Goal: Navigation & Orientation: Go to known website

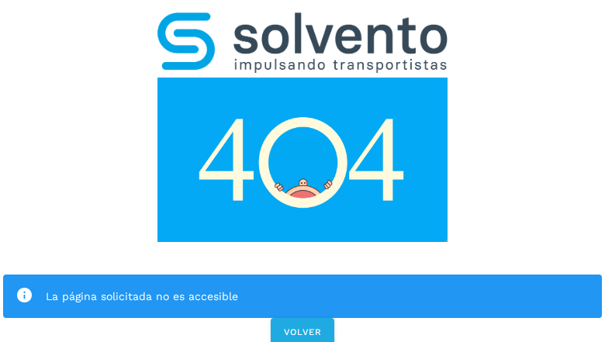
click at [303, 171] on div "La página solicitada no es accesible VOLVER" at bounding box center [302, 174] width 605 height 349
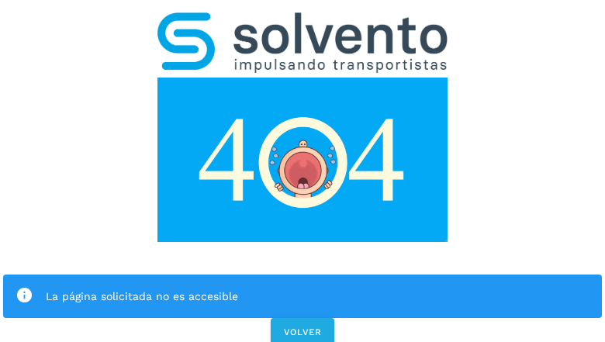
click at [303, 171] on div "La página solicitada no es accesible VOLVER" at bounding box center [302, 174] width 605 height 349
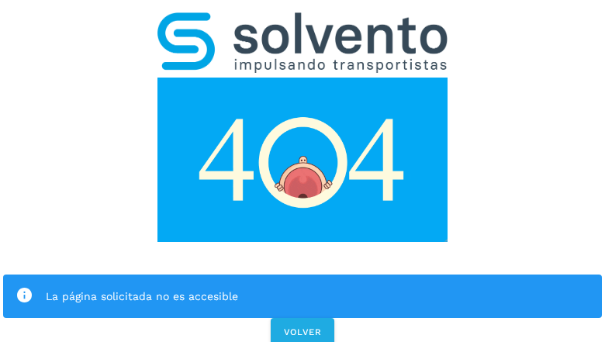
click at [303, 275] on div "La página solicitada no es accesible" at bounding box center [302, 296] width 599 height 43
click at [303, 78] on img at bounding box center [302, 160] width 290 height 164
click at [303, 20] on img at bounding box center [302, 42] width 290 height 61
click at [303, 78] on img at bounding box center [302, 160] width 290 height 164
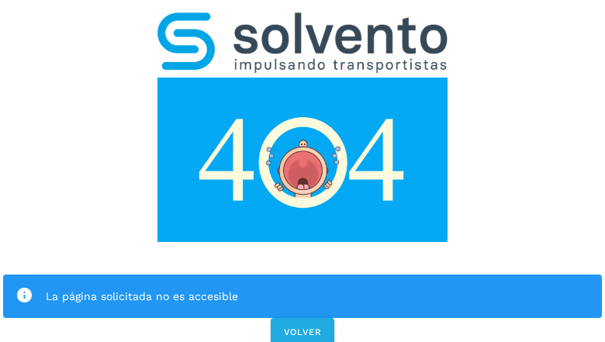
click at [303, 287] on div "La página solicitada no es accesible" at bounding box center [318, 296] width 544 height 19
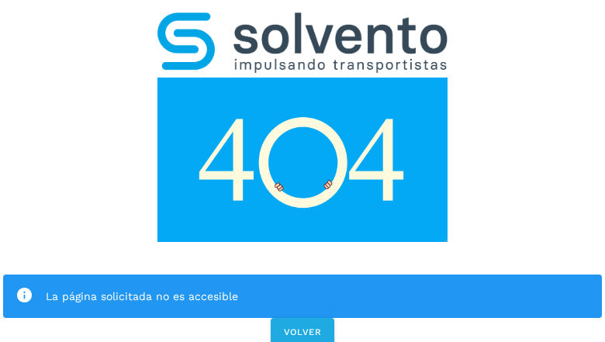
click at [303, 287] on div "La página solicitada no es accesible" at bounding box center [318, 296] width 544 height 19
click at [24, 287] on icon at bounding box center [25, 296] width 18 height 18
click at [317, 287] on div "La página solicitada no es accesible" at bounding box center [318, 296] width 544 height 19
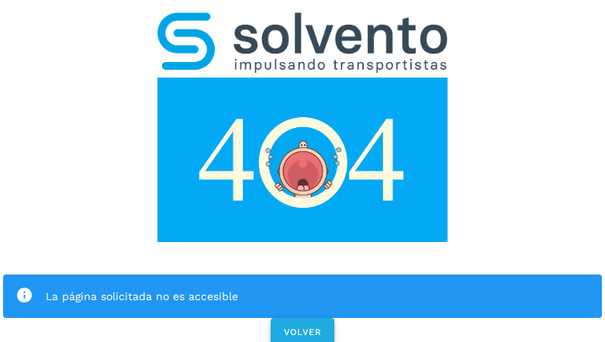
click at [303, 327] on span "VOLVER" at bounding box center [302, 332] width 39 height 11
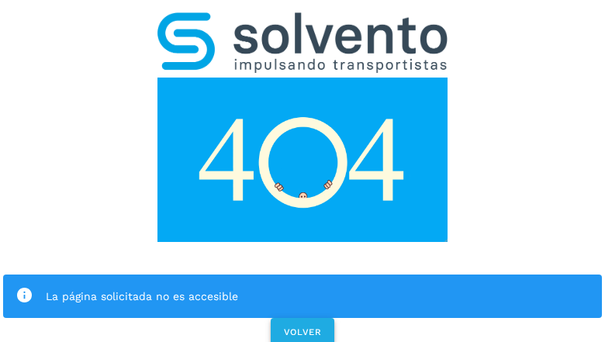
click at [302, 327] on span "VOLVER" at bounding box center [302, 332] width 39 height 11
click at [303, 171] on div "La página solicitada no es accesible VOLVER" at bounding box center [302, 174] width 605 height 349
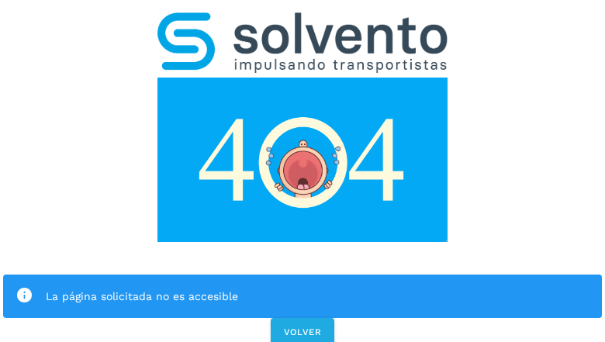
click at [303, 171] on div "La página solicitada no es accesible VOLVER" at bounding box center [302, 174] width 605 height 349
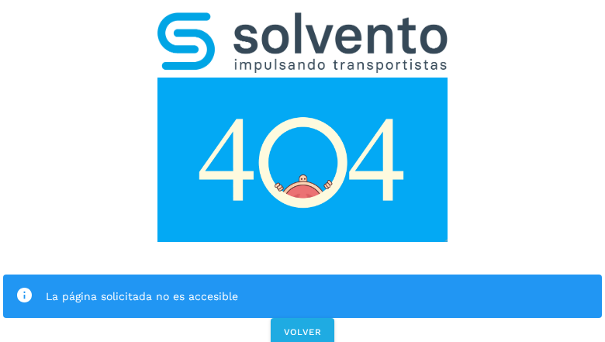
click at [303, 171] on div "La página solicitada no es accesible VOLVER" at bounding box center [302, 174] width 605 height 349
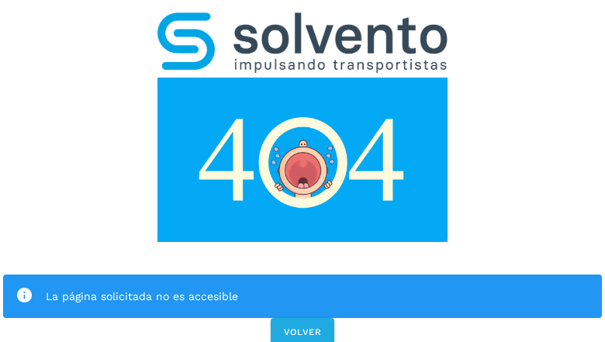
click at [303, 171] on div "La página solicitada no es accesible VOLVER" at bounding box center [302, 174] width 605 height 349
click at [303, 275] on div "La página solicitada no es accesible" at bounding box center [302, 296] width 599 height 43
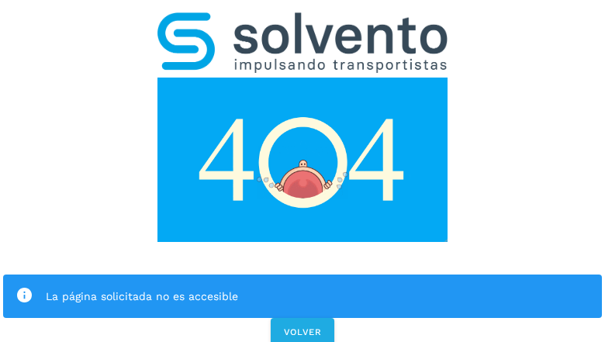
click at [303, 78] on img at bounding box center [302, 160] width 290 height 164
click at [303, 20] on img at bounding box center [302, 42] width 290 height 61
click at [303, 78] on img at bounding box center [302, 160] width 290 height 164
click at [303, 287] on div "La página solicitada no es accesible" at bounding box center [318, 296] width 544 height 19
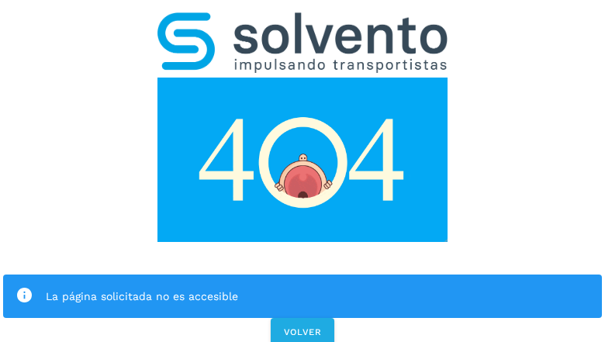
click at [303, 287] on div "La página solicitada no es accesible" at bounding box center [318, 296] width 544 height 19
click at [24, 287] on icon at bounding box center [25, 296] width 18 height 18
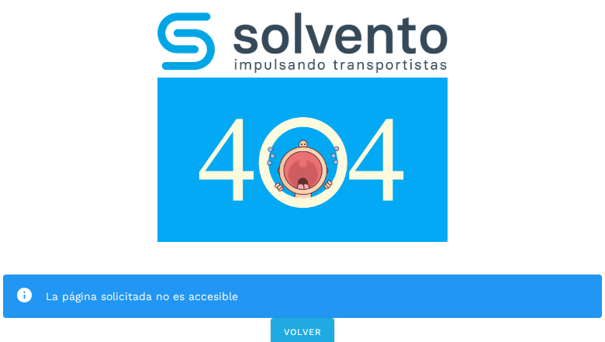
click at [317, 287] on div "La página solicitada no es accesible" at bounding box center [318, 296] width 544 height 19
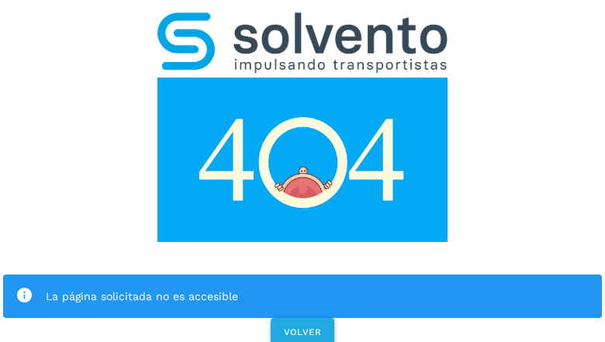
click at [303, 327] on span "VOLVER" at bounding box center [302, 332] width 39 height 11
click at [302, 327] on span "VOLVER" at bounding box center [302, 332] width 39 height 11
click at [303, 171] on div "La página solicitada no es accesible VOLVER" at bounding box center [302, 174] width 605 height 349
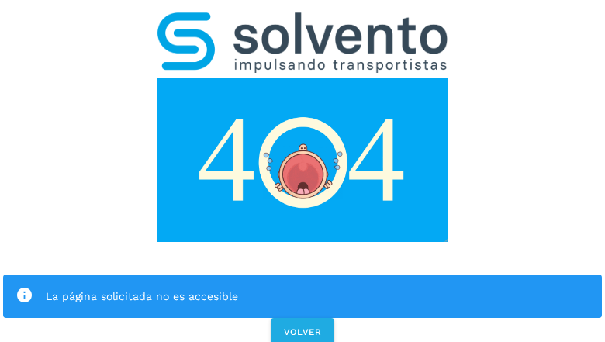
click at [303, 171] on div "La página solicitada no es accesible VOLVER" at bounding box center [302, 174] width 605 height 349
click at [303, 275] on div "La página solicitada no es accesible" at bounding box center [302, 296] width 599 height 43
click at [303, 78] on img at bounding box center [302, 160] width 290 height 164
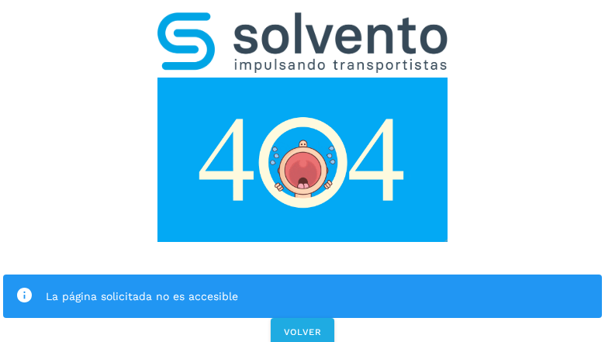
click at [303, 20] on img at bounding box center [302, 42] width 290 height 61
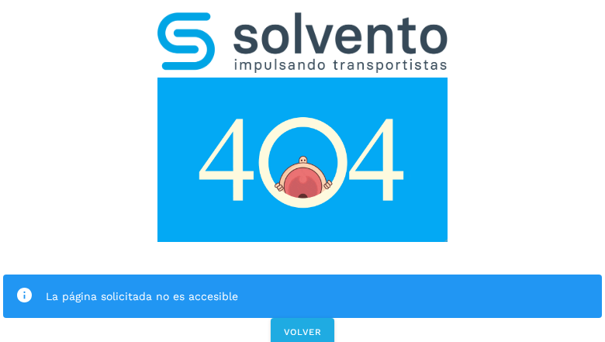
click at [303, 78] on img at bounding box center [302, 160] width 290 height 164
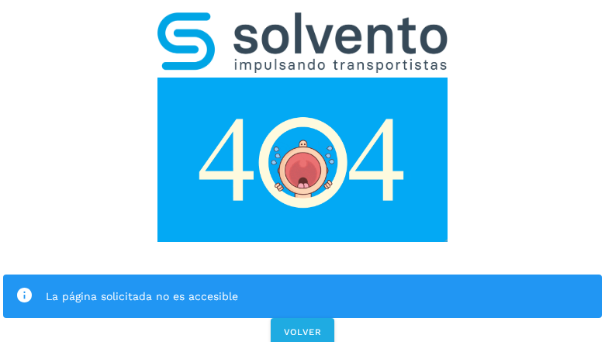
click at [303, 287] on div "La página solicitada no es accesible" at bounding box center [318, 296] width 544 height 19
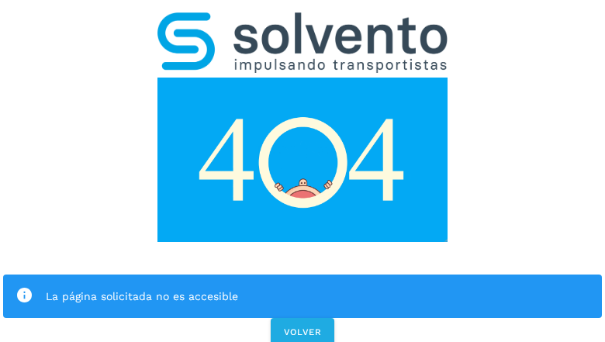
click at [303, 287] on div "La página solicitada no es accesible" at bounding box center [318, 296] width 544 height 19
click at [24, 287] on icon at bounding box center [25, 296] width 18 height 18
click at [317, 287] on div "La página solicitada no es accesible" at bounding box center [318, 296] width 544 height 19
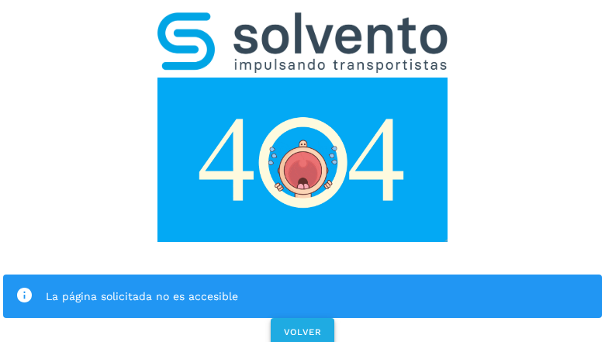
click at [303, 327] on span "VOLVER" at bounding box center [302, 332] width 39 height 11
